Goal: Task Accomplishment & Management: Manage account settings

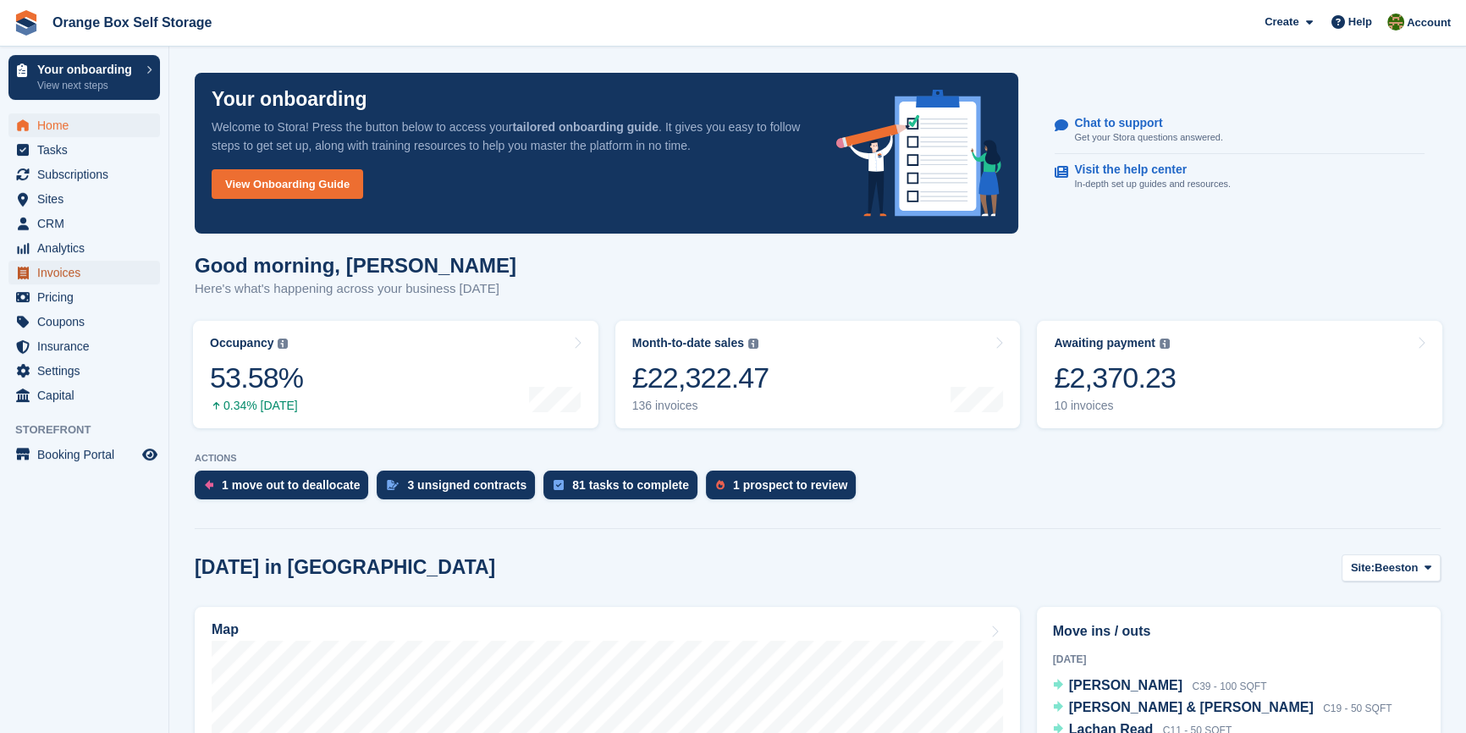
click at [53, 276] on span "Invoices" at bounding box center [88, 273] width 102 height 24
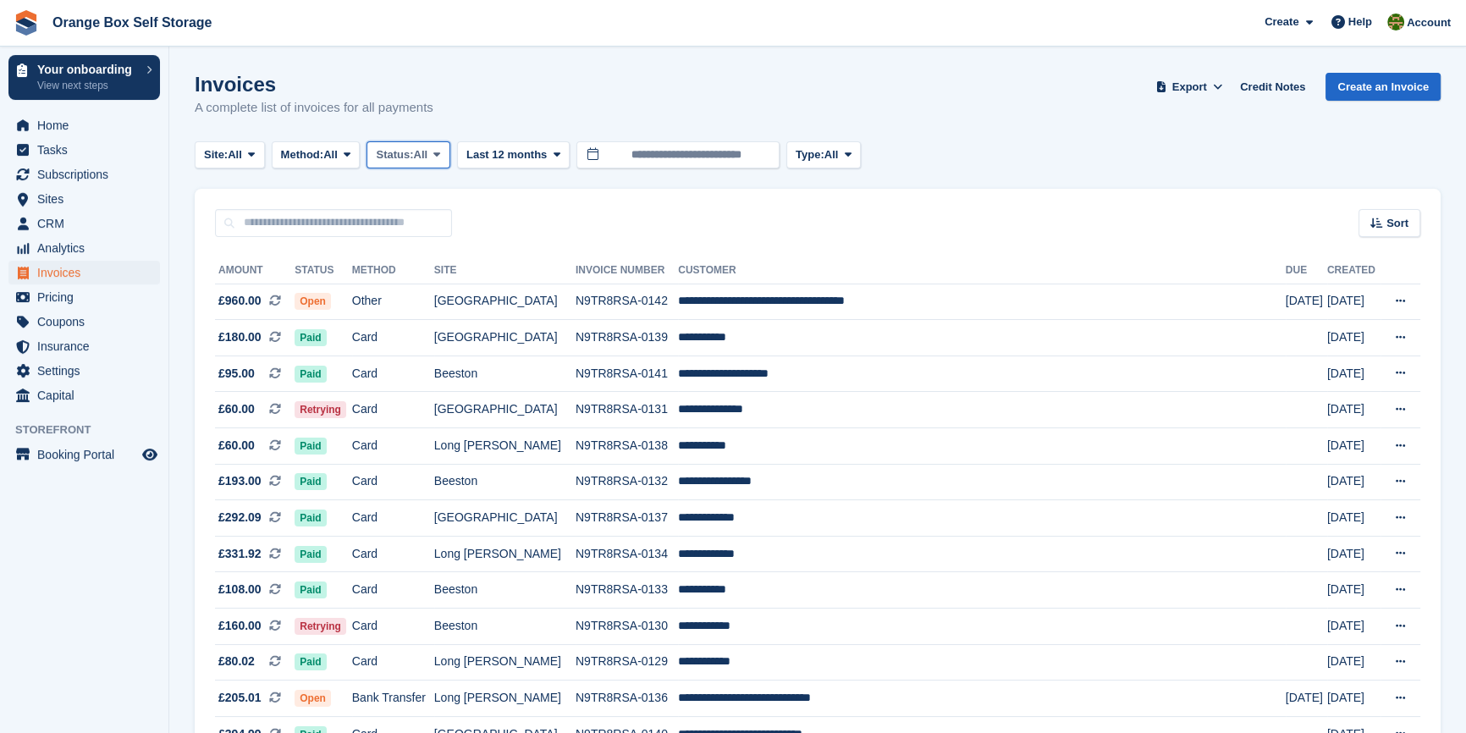
click at [402, 157] on span "Status:" at bounding box center [394, 154] width 37 height 17
click at [410, 288] on link "Open" at bounding box center [447, 286] width 147 height 30
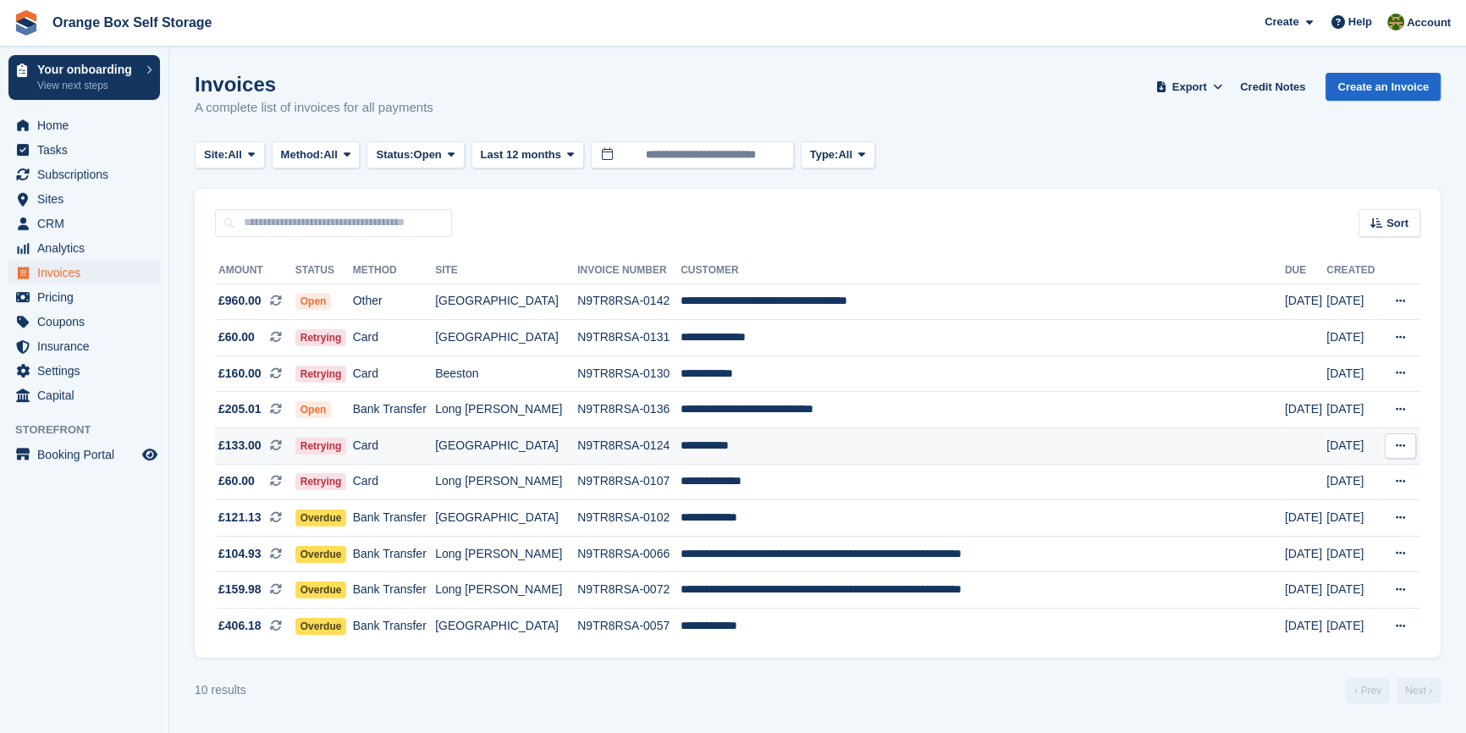
click at [416, 451] on td "Card" at bounding box center [394, 446] width 83 height 36
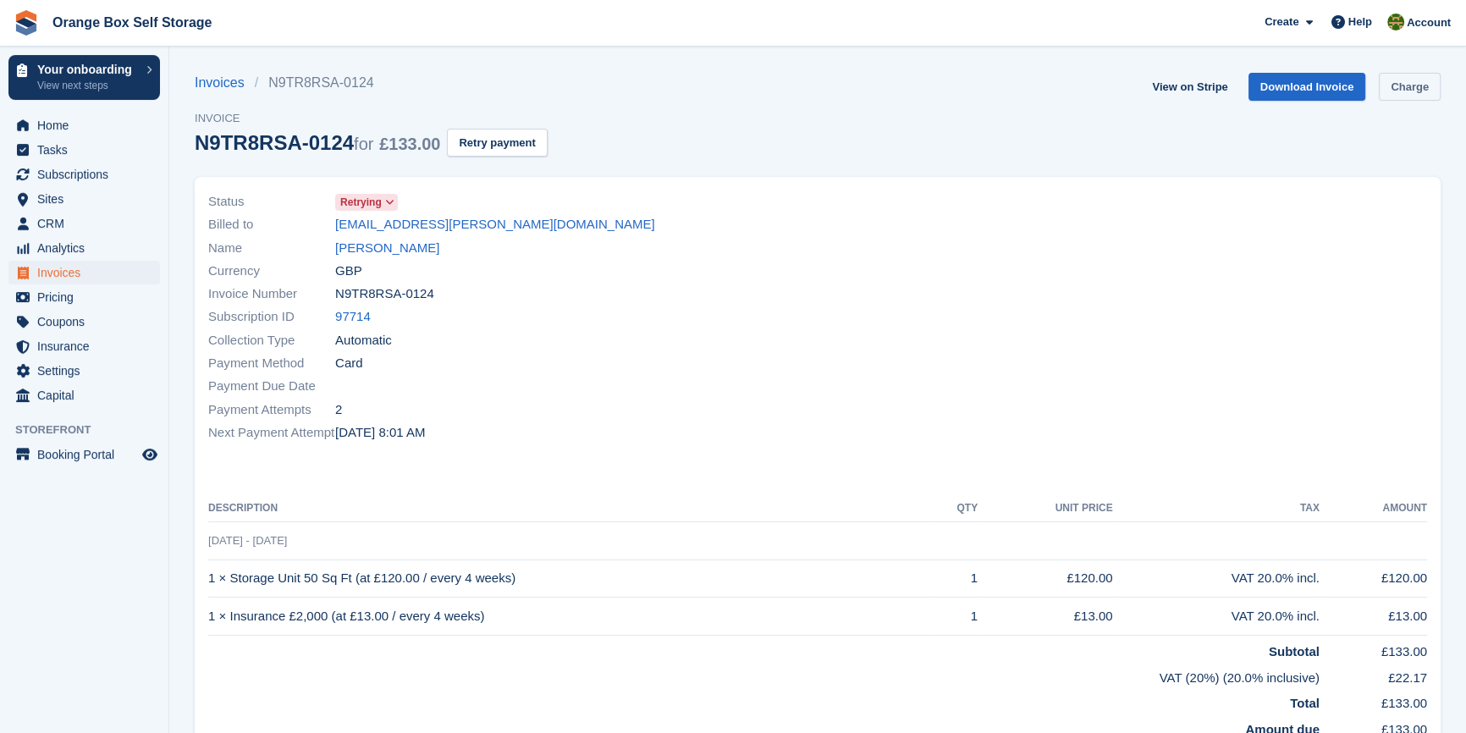
click at [1395, 95] on link "Charge" at bounding box center [1409, 87] width 62 height 28
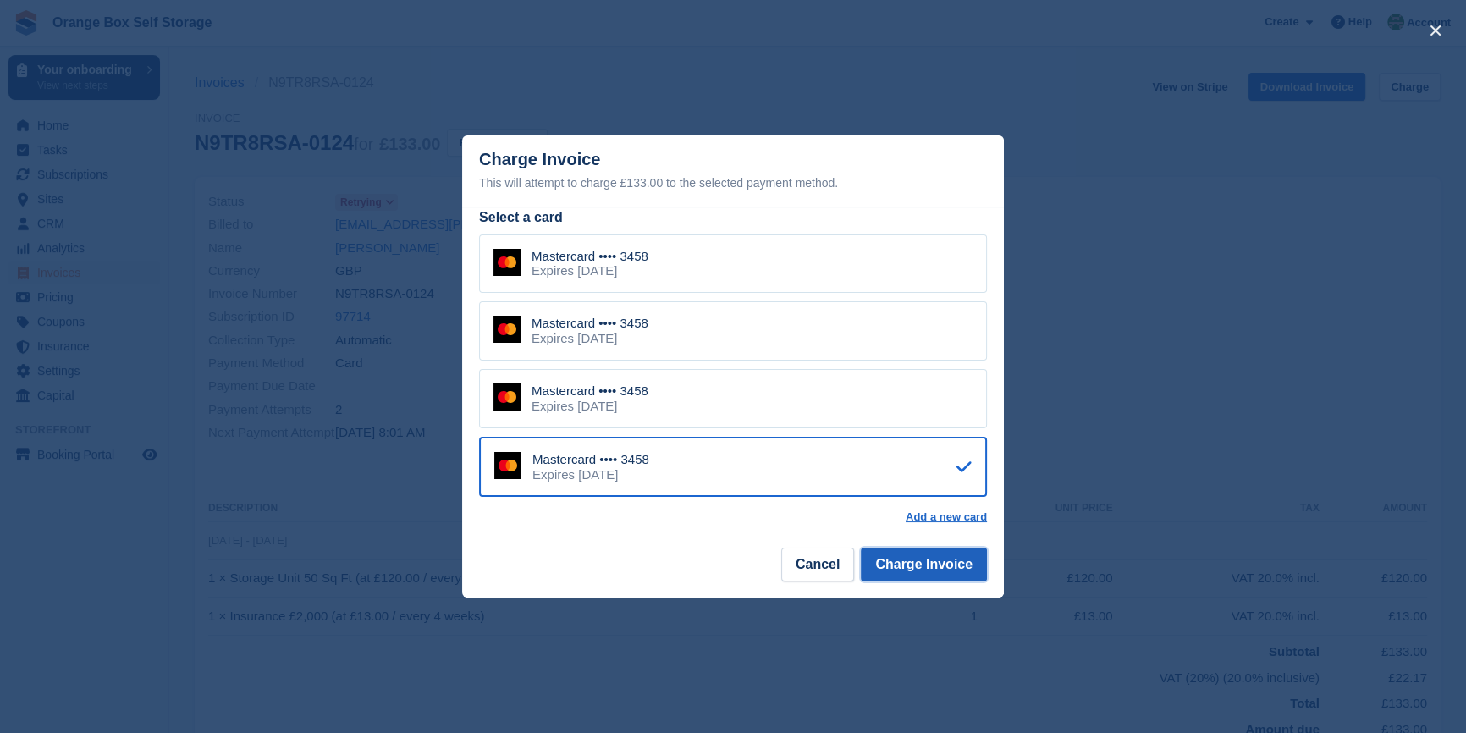
click at [947, 575] on button "Charge Invoice" at bounding box center [924, 564] width 126 height 34
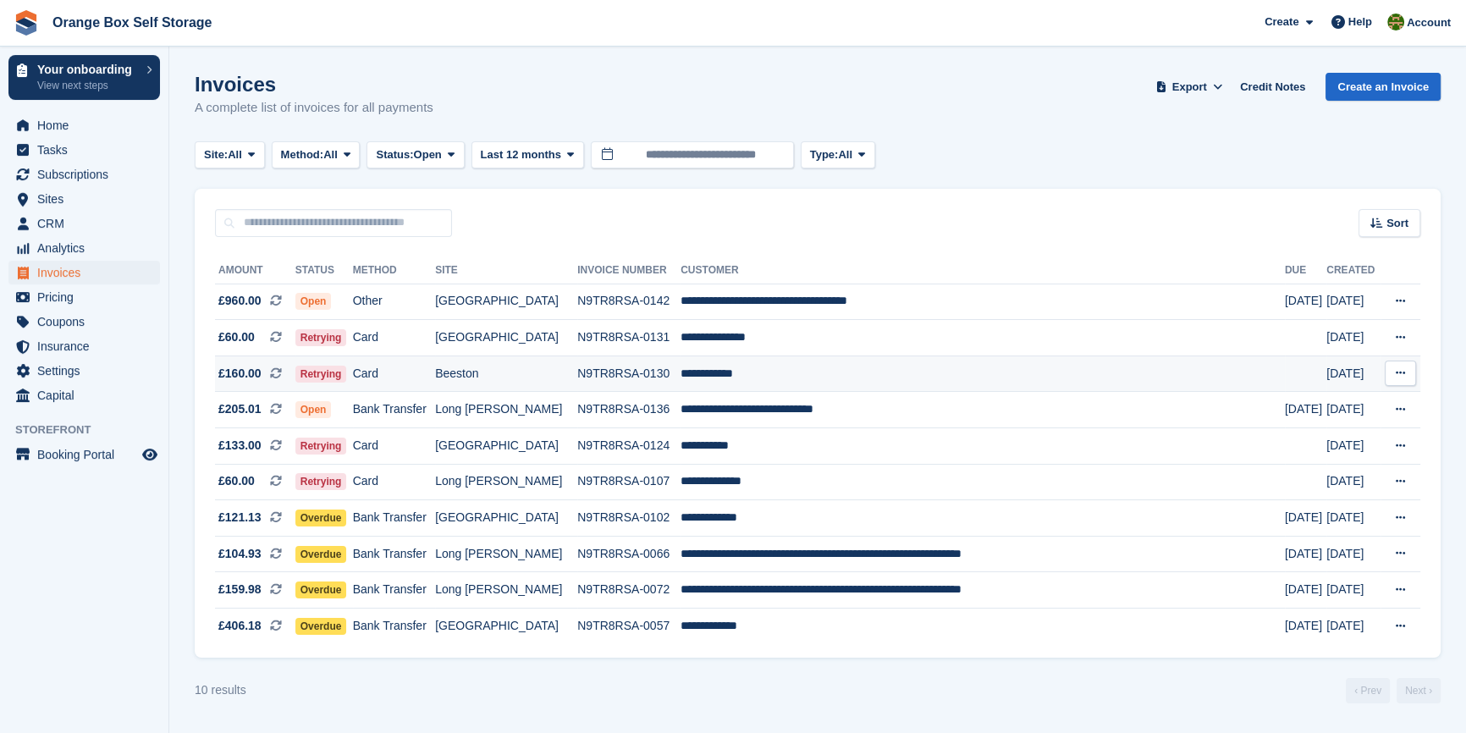
click at [575, 372] on td "Beeston" at bounding box center [506, 373] width 142 height 36
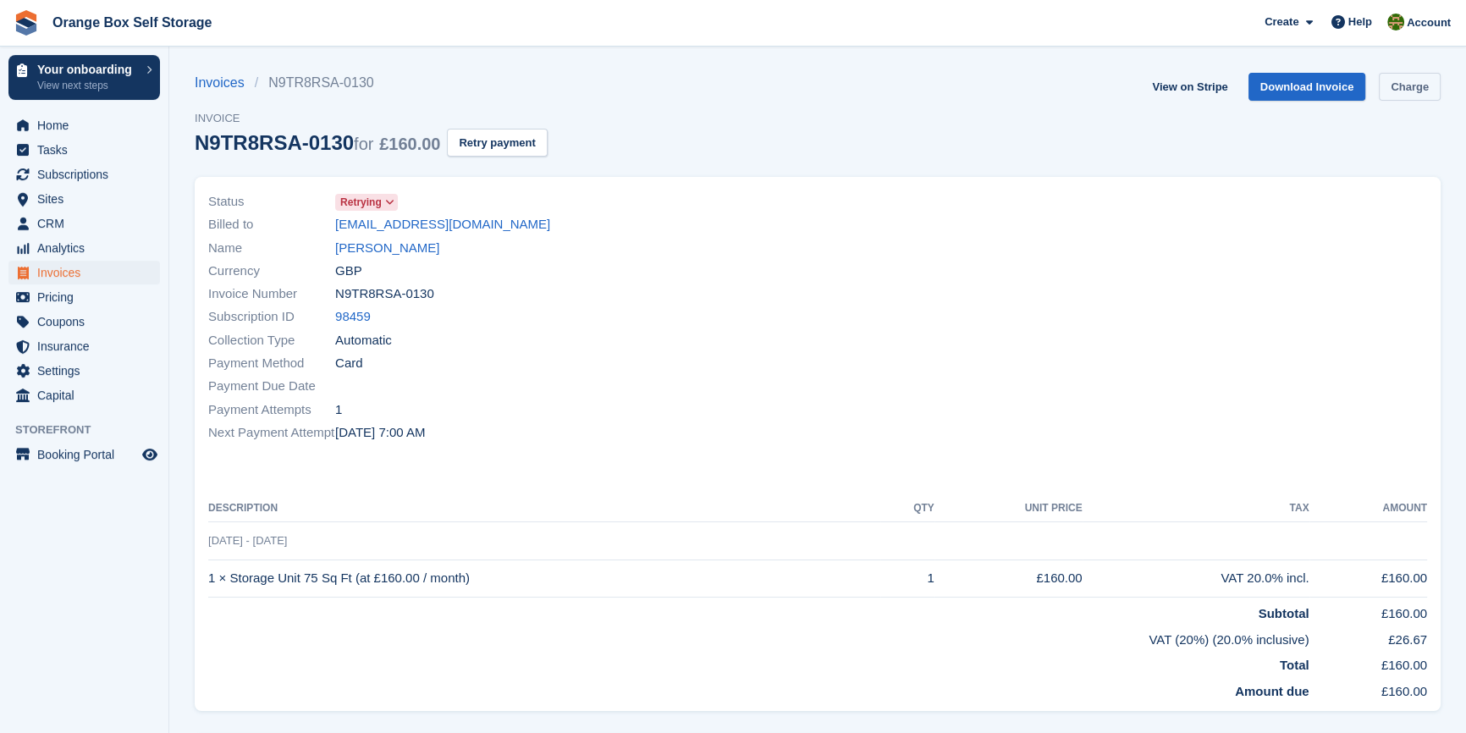
click at [1417, 87] on link "Charge" at bounding box center [1409, 87] width 62 height 28
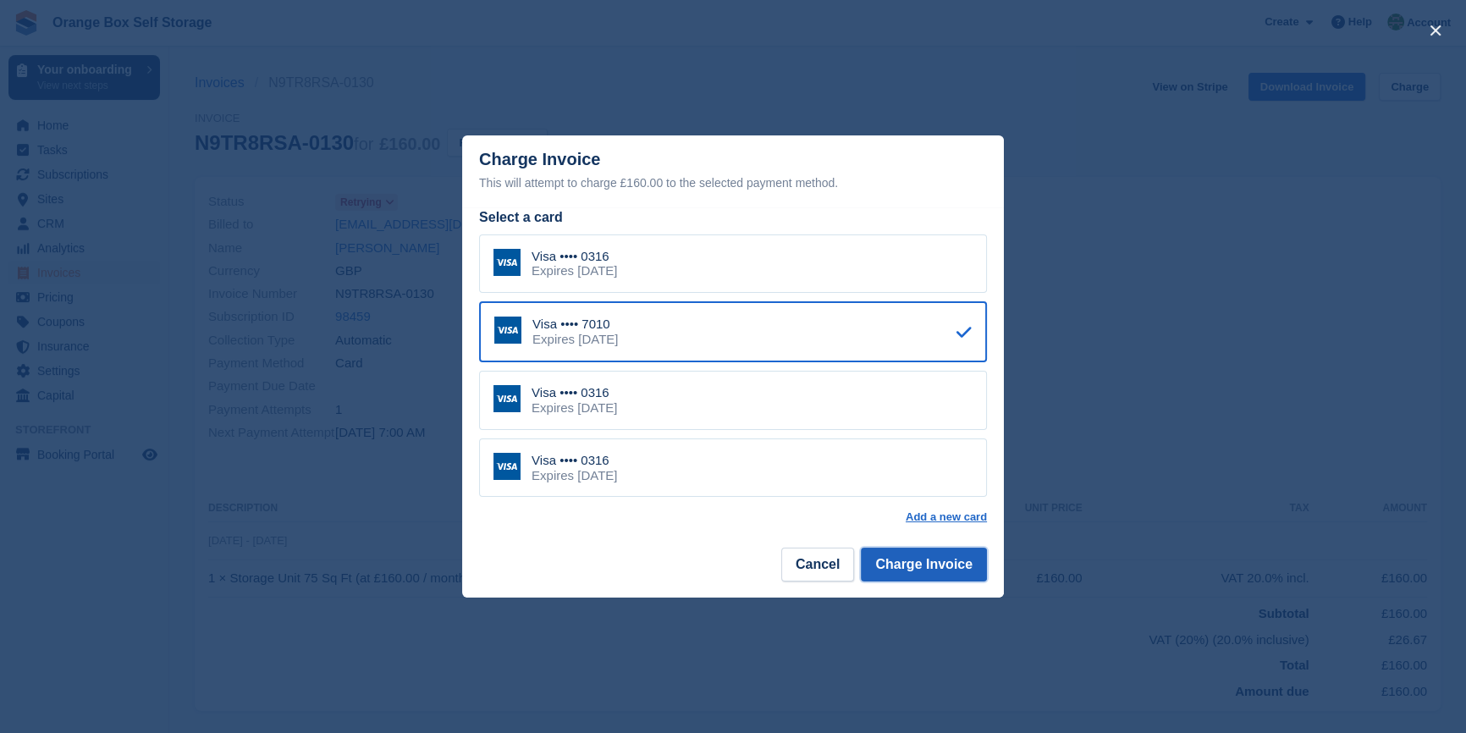
click at [948, 564] on button "Charge Invoice" at bounding box center [924, 564] width 126 height 34
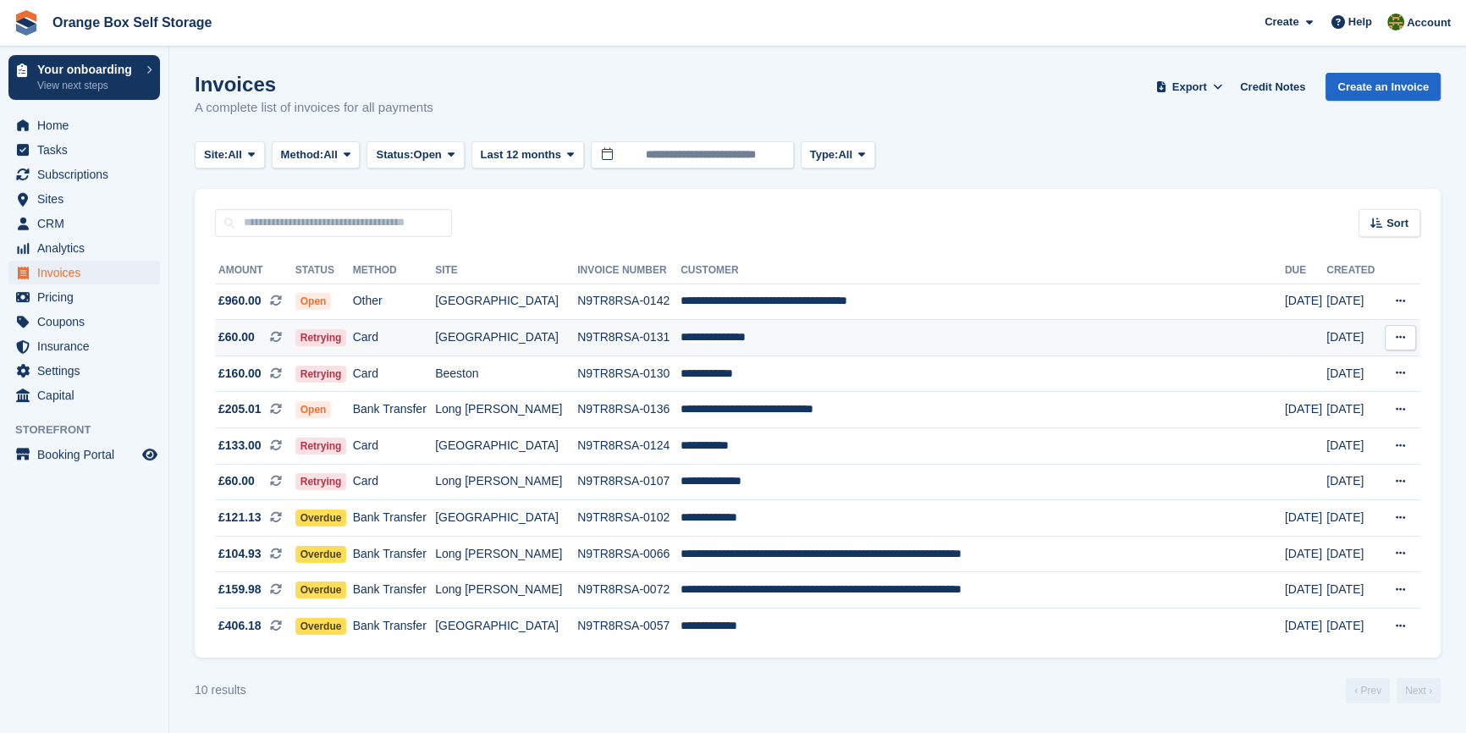
click at [436, 342] on td "Card" at bounding box center [394, 338] width 83 height 36
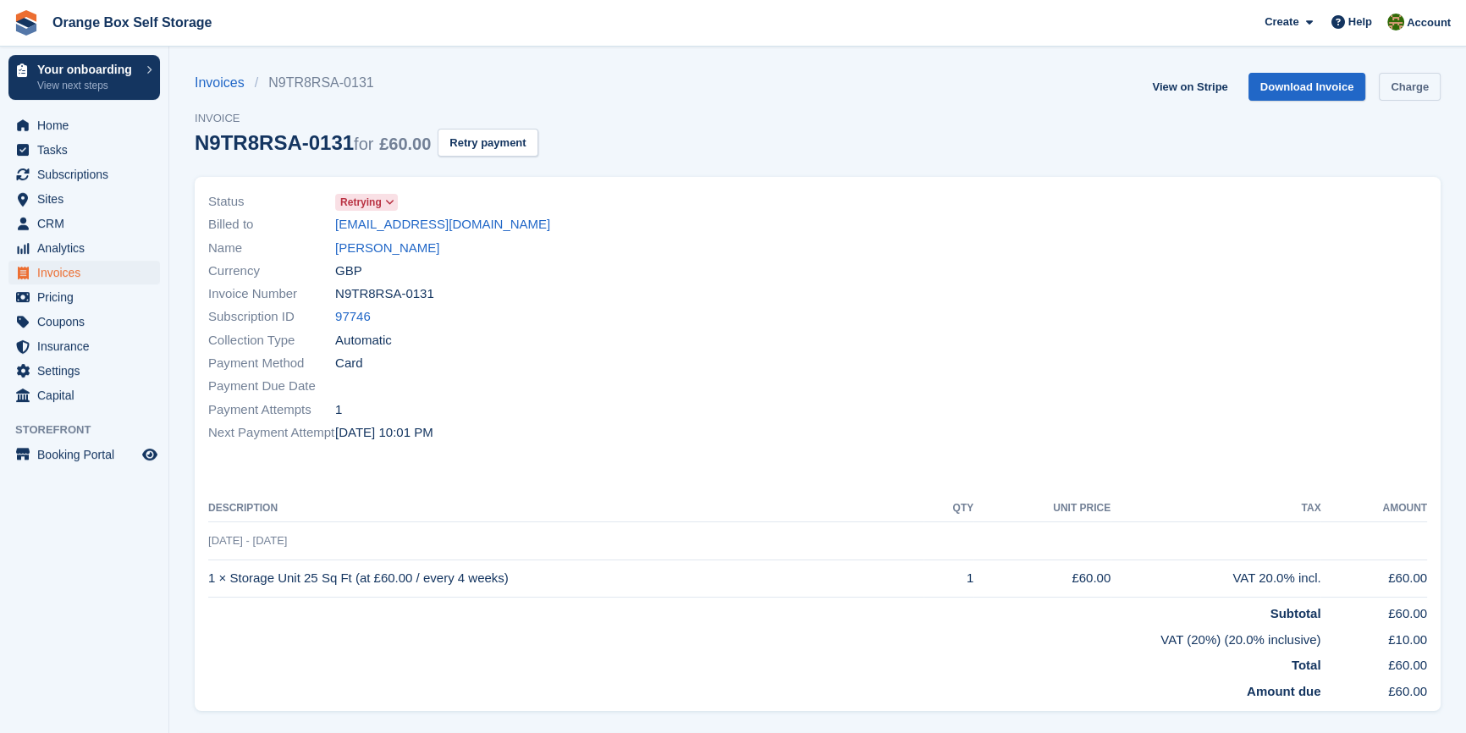
click at [1418, 92] on link "Charge" at bounding box center [1409, 87] width 62 height 28
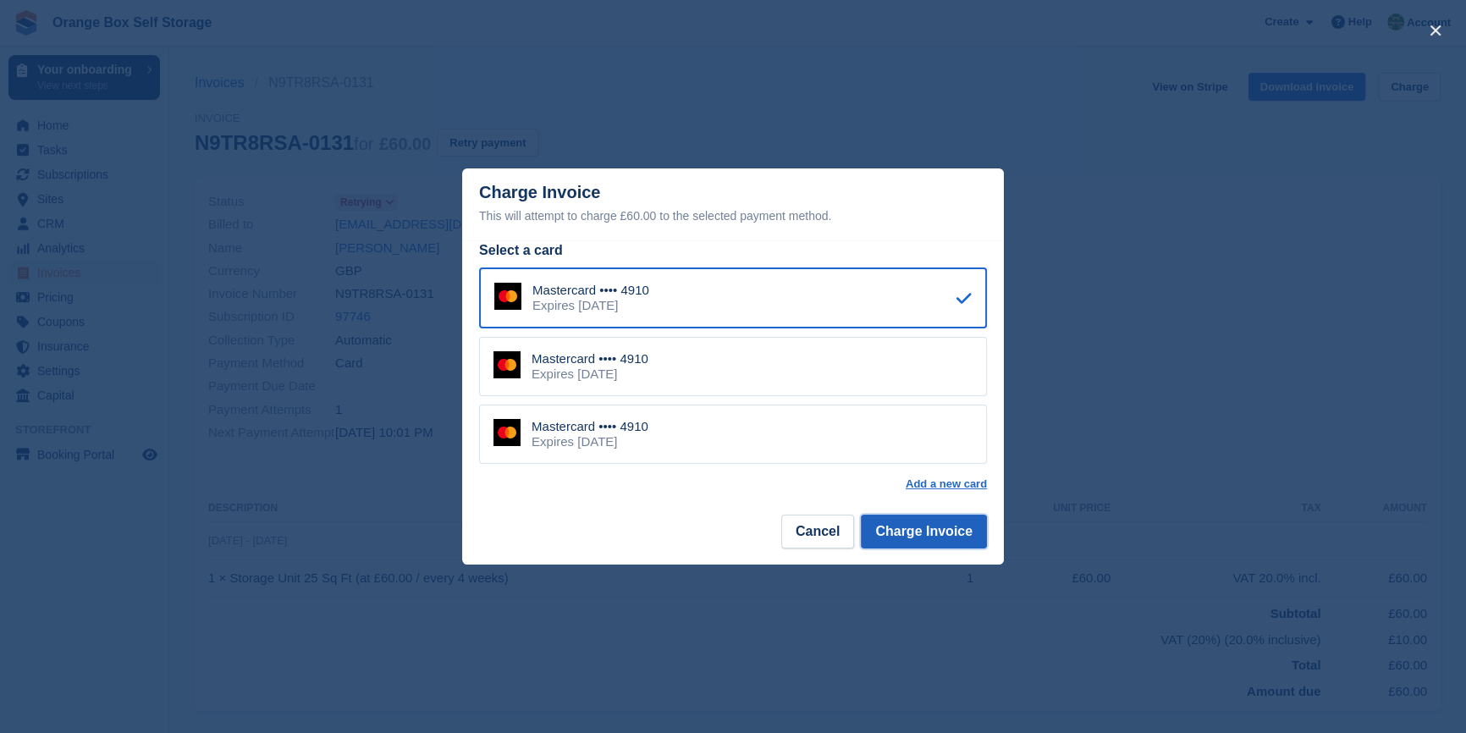
click at [900, 522] on button "Charge Invoice" at bounding box center [924, 531] width 126 height 34
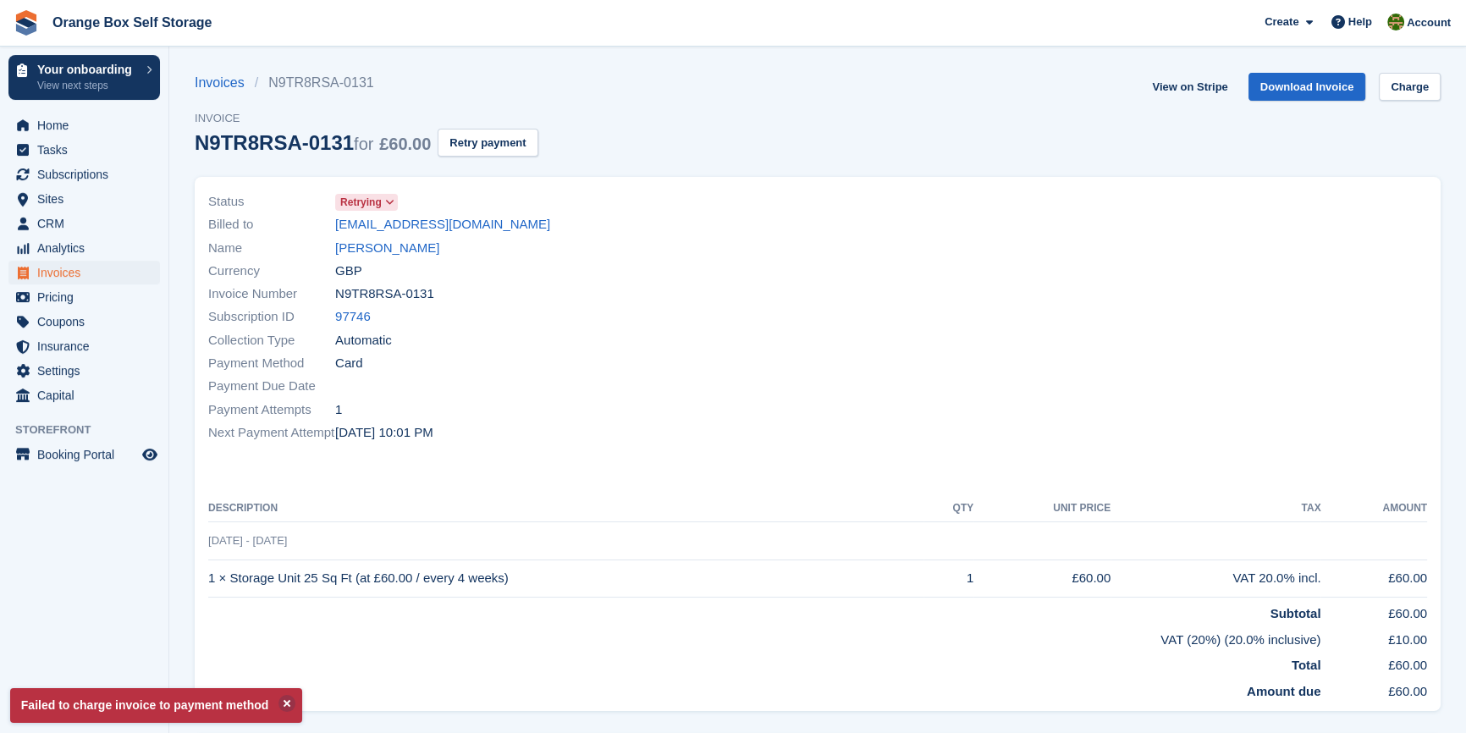
click at [764, 405] on div "Payment Attempts 1" at bounding box center [507, 409] width 599 height 23
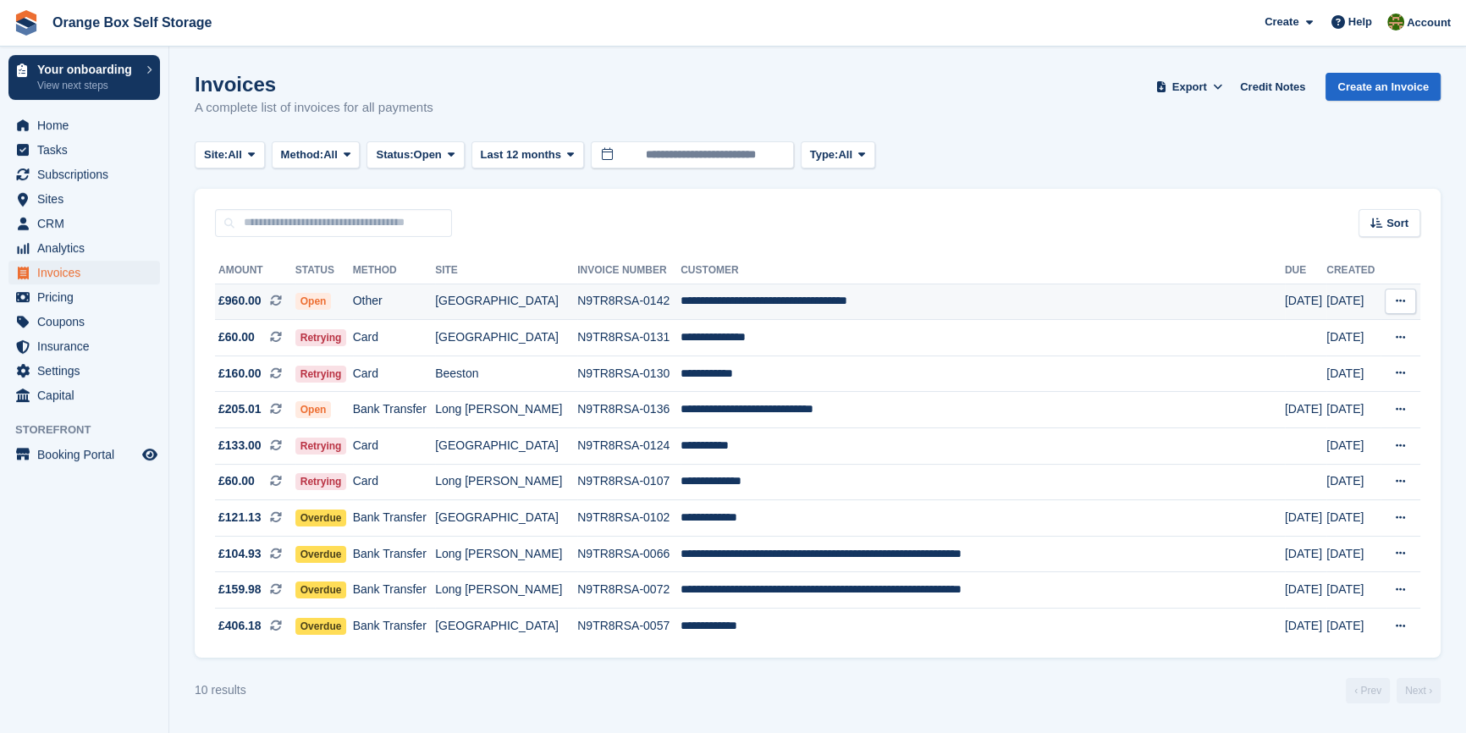
click at [601, 306] on td "N9TR8RSA-0142" at bounding box center [628, 301] width 103 height 36
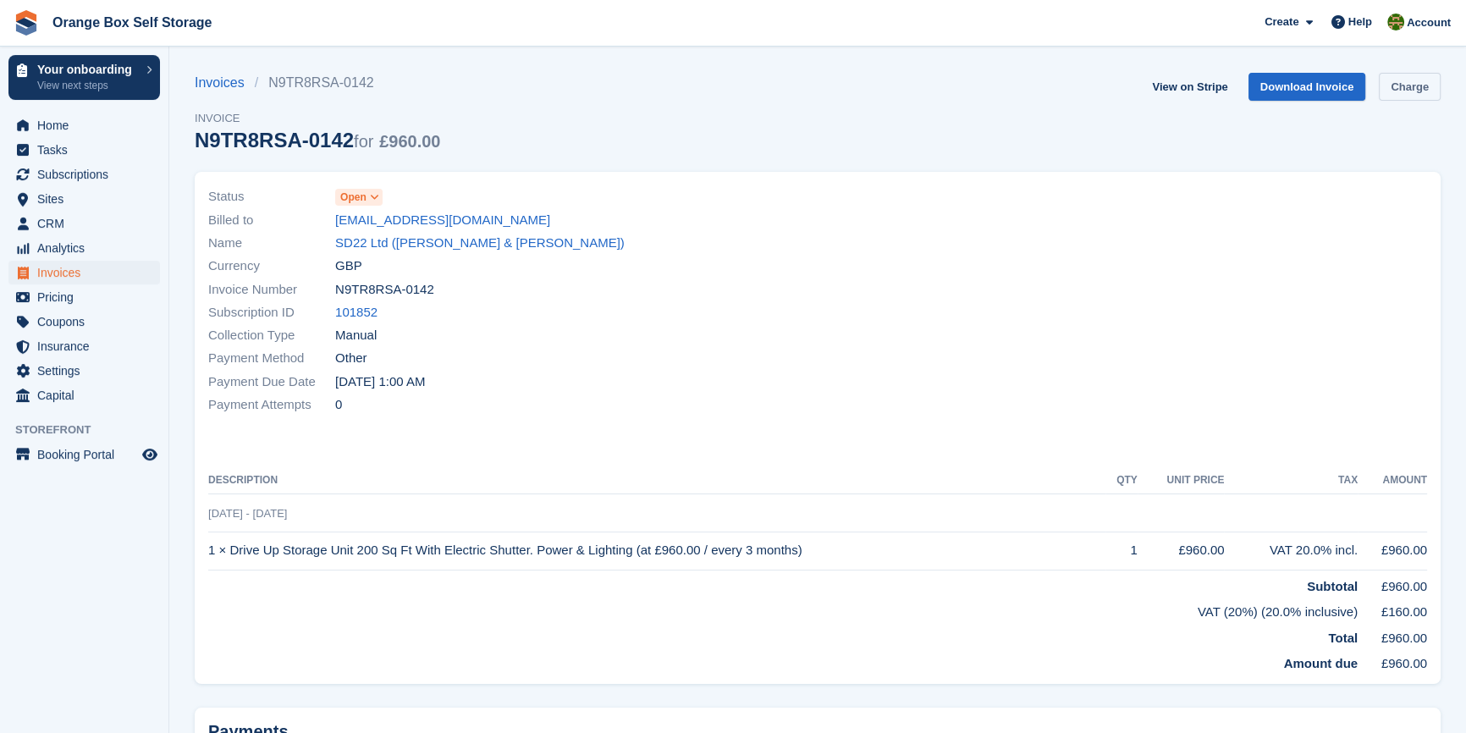
click at [1422, 80] on link "Charge" at bounding box center [1409, 87] width 62 height 28
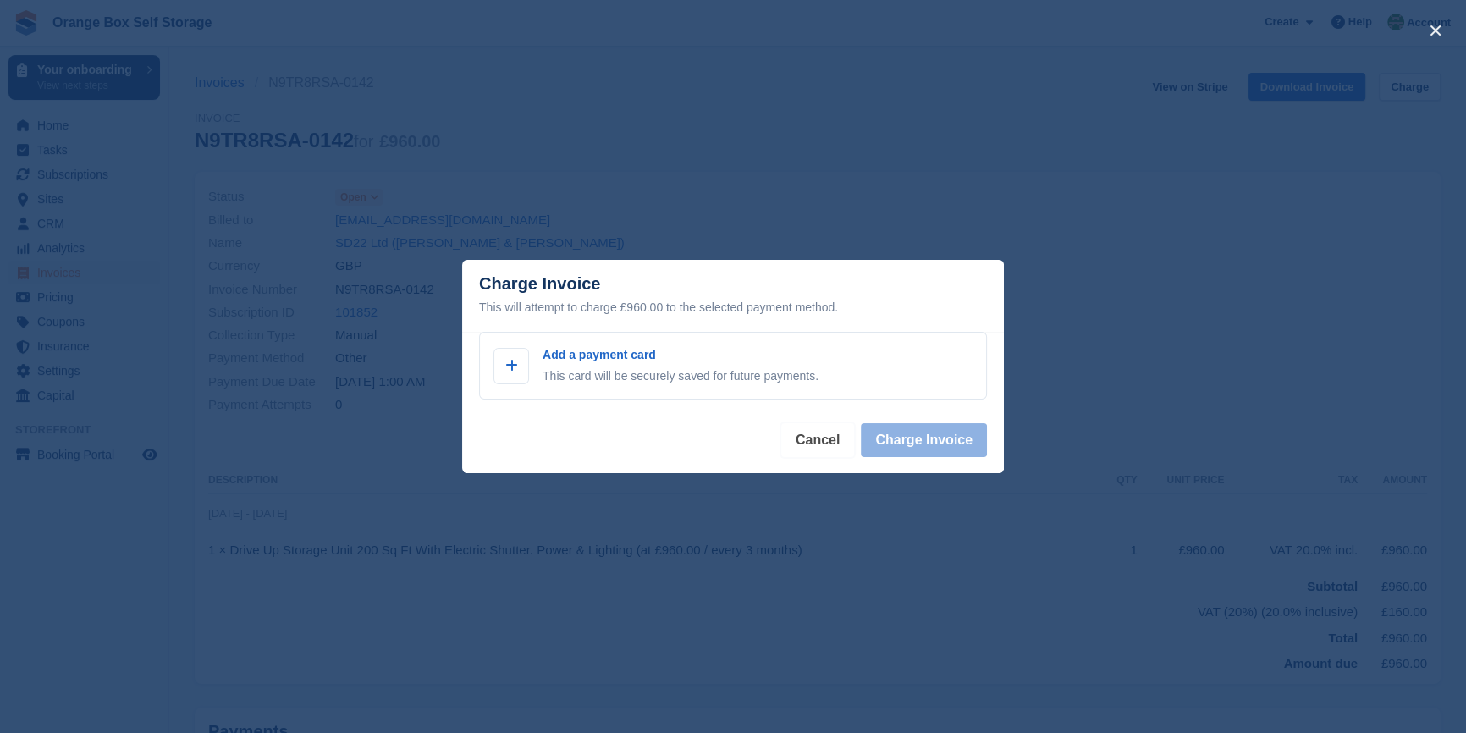
click at [846, 457] on button "Cancel" at bounding box center [817, 440] width 73 height 34
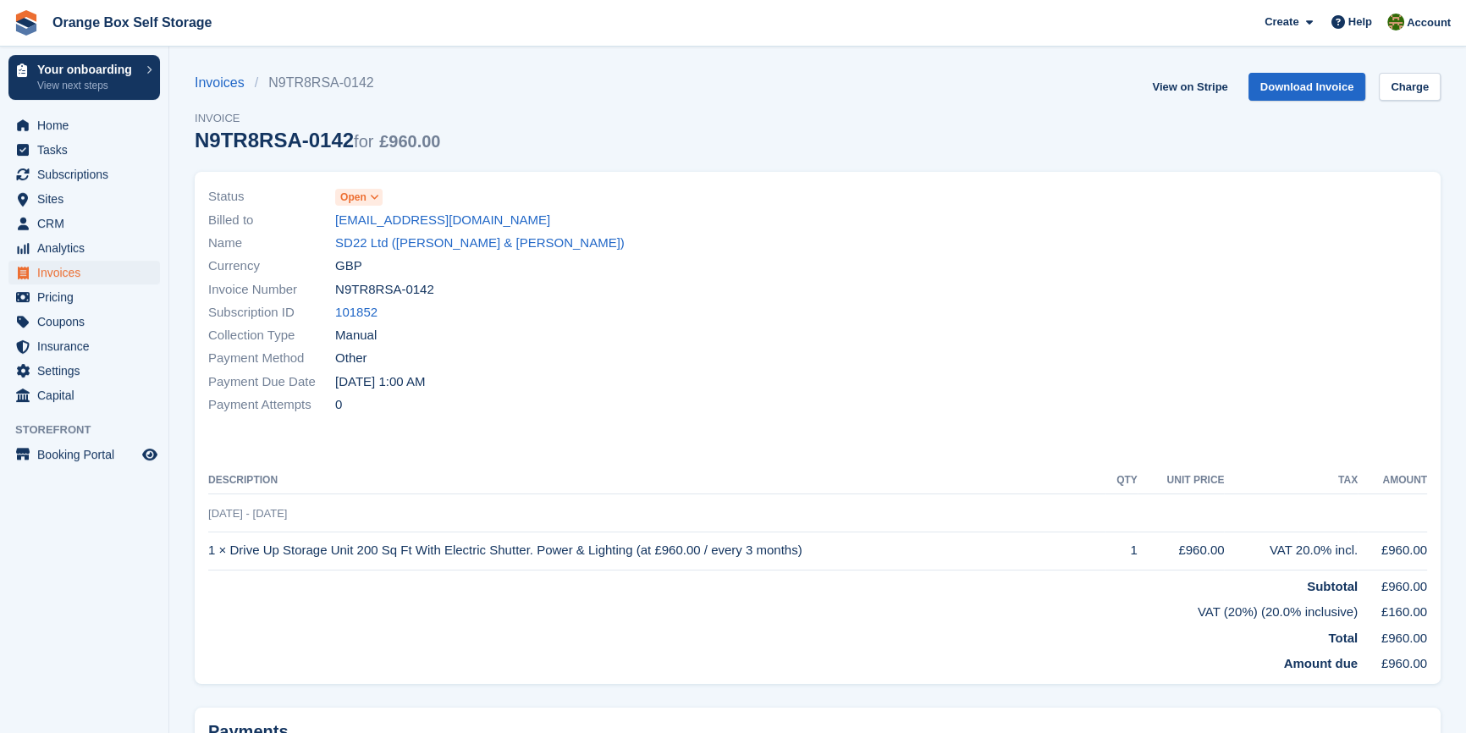
click at [548, 421] on div "Status Open Billed to spbuildingservicesderby@gmail.com Name SD22 Ltd (Kevin Sm…" at bounding box center [507, 300] width 619 height 251
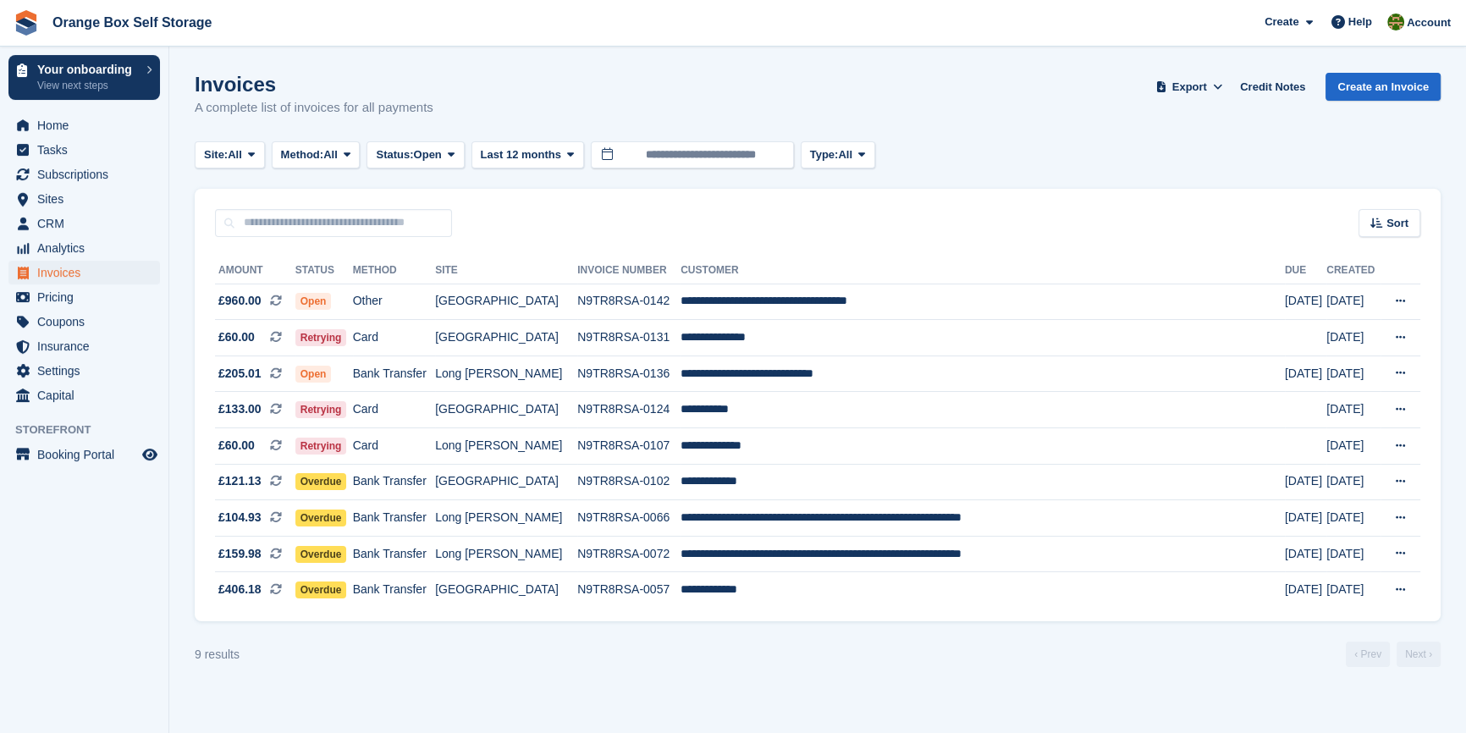
click at [456, 696] on section "Invoices A complete list of invoices for all payments Export Export Invoices Ex…" at bounding box center [817, 366] width 1296 height 733
click at [696, 206] on div "Sort Sort by Date created Created (oldest first) Created (newest first)" at bounding box center [818, 213] width 1246 height 48
click at [876, 653] on div "9 results ‹ Prev Next ›" at bounding box center [818, 653] width 1246 height 25
